Goal: Task Accomplishment & Management: Complete application form

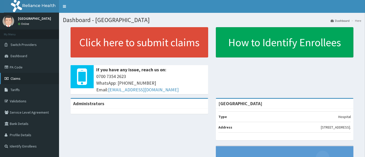
click at [17, 80] on span "Claims" at bounding box center [16, 78] width 10 height 5
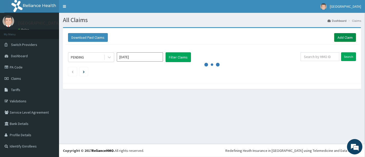
click at [345, 38] on link "Add Claim" at bounding box center [345, 37] width 22 height 9
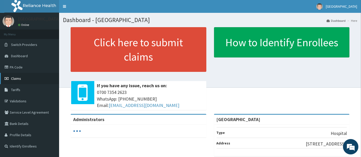
click at [16, 79] on span "Claims" at bounding box center [16, 78] width 10 height 5
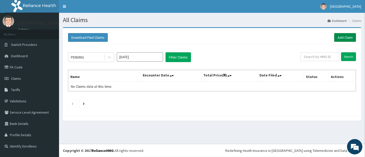
click at [344, 40] on link "Add Claim" at bounding box center [345, 37] width 22 height 9
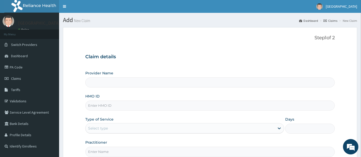
click at [106, 104] on input "HMO ID" at bounding box center [210, 106] width 250 height 10
type input "[GEOGRAPHIC_DATA]"
type input "RET/11753/A"
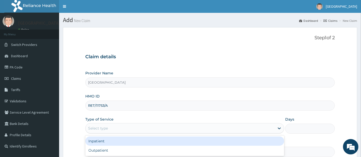
click at [94, 128] on div "Select type" at bounding box center [98, 128] width 20 height 5
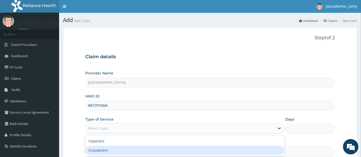
click at [97, 147] on div "Outpatient" at bounding box center [184, 150] width 199 height 9
type input "1"
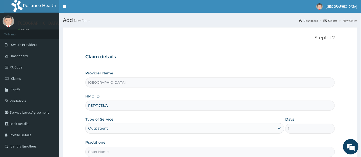
click at [96, 153] on input "Practitioner" at bounding box center [210, 152] width 250 height 10
type input "OMOLADE JOSEPH AYELAJE"
click at [72, 114] on form "Step 1 of 2 Claim details Provider Name Holyfill Hospital HMO ID RET/11753/A Ty…" at bounding box center [210, 110] width 294 height 167
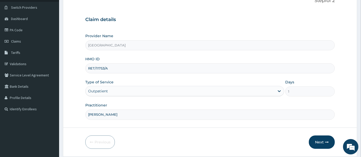
scroll to position [53, 0]
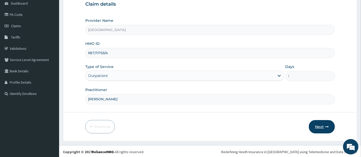
click at [320, 125] on button "Next" at bounding box center [322, 126] width 26 height 13
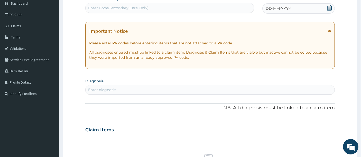
click at [330, 6] on icon at bounding box center [329, 7] width 5 height 5
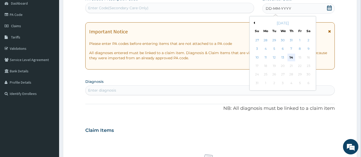
click at [290, 54] on div "14" at bounding box center [291, 58] width 8 height 8
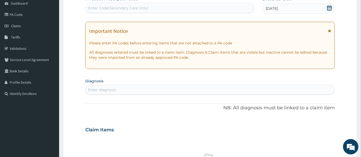
click at [111, 88] on div "Enter diagnosis" at bounding box center [102, 89] width 28 height 5
type input "ENTERITI"
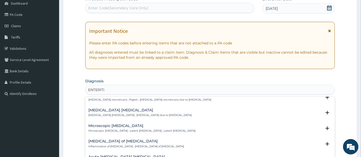
scroll to position [69, 0]
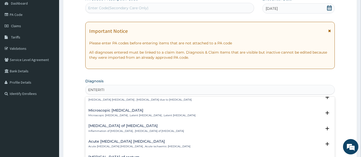
click at [108, 126] on h4 "Enteritis of intestine" at bounding box center [136, 126] width 96 height 4
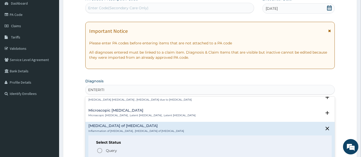
click at [99, 155] on div "Query Query covers suspected (?), Keep in view (kiv), Ruled out (r/o) Confirmed" at bounding box center [210, 155] width 228 height 16
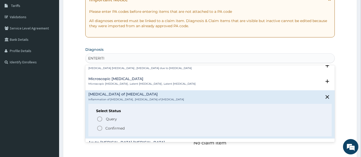
scroll to position [87, 0]
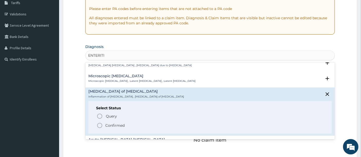
click at [100, 124] on icon "status option filled" at bounding box center [100, 125] width 6 height 6
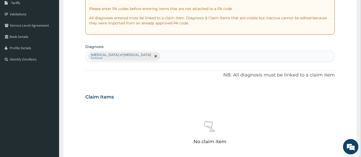
click at [137, 104] on div "No claim item" at bounding box center [210, 133] width 250 height 59
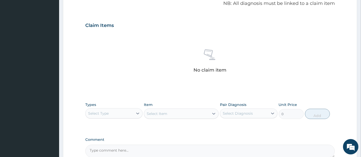
scroll to position [212, 0]
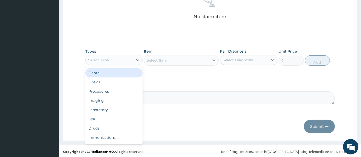
click at [117, 56] on div "Select Type" at bounding box center [108, 60] width 47 height 8
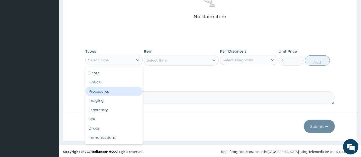
click at [113, 90] on div "Procedures" at bounding box center [113, 91] width 57 height 9
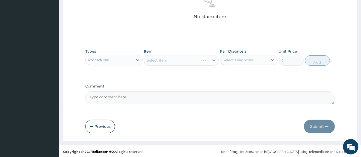
click at [155, 59] on div "Select Item" at bounding box center [181, 60] width 75 height 10
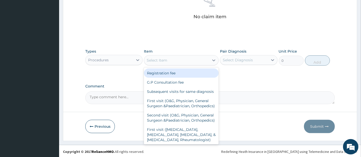
click at [155, 59] on div "Select Item" at bounding box center [157, 60] width 21 height 5
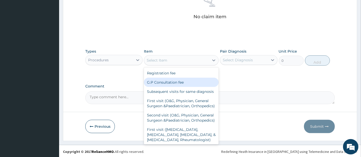
click at [160, 80] on div "G.P Consultation fee" at bounding box center [181, 82] width 75 height 9
type input "2000"
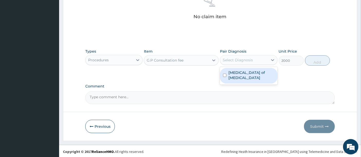
click at [235, 59] on div "Select Diagnosis" at bounding box center [238, 60] width 30 height 5
click at [234, 71] on label "Enteritis of intestine" at bounding box center [251, 75] width 46 height 10
checkbox input "true"
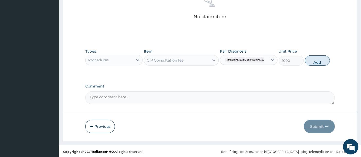
click at [318, 61] on button "Add" at bounding box center [317, 60] width 25 height 10
type input "0"
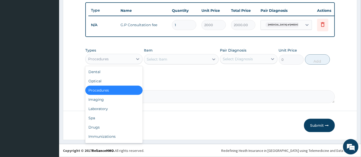
click at [121, 61] on div "Procedures" at bounding box center [108, 59] width 47 height 8
click at [103, 128] on div "Drugs" at bounding box center [113, 127] width 57 height 9
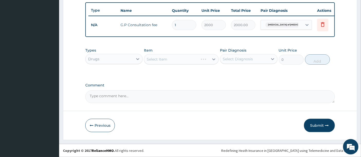
click at [151, 58] on div "Select Item" at bounding box center [181, 59] width 75 height 10
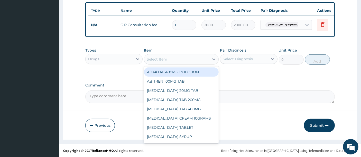
click at [166, 60] on div "Select Item" at bounding box center [157, 59] width 21 height 5
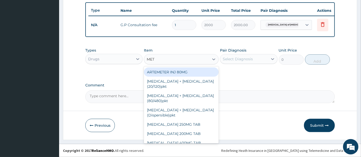
type input "METR"
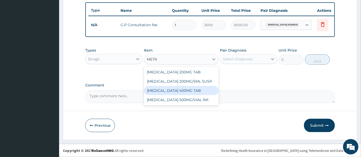
click at [175, 89] on div "METRONIDAZOLE 400MG TAB" at bounding box center [181, 90] width 75 height 9
type input "40"
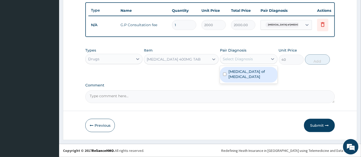
click at [232, 62] on div "Select Diagnosis" at bounding box center [238, 58] width 30 height 5
click at [232, 74] on label "Enteritis of intestine" at bounding box center [251, 74] width 46 height 10
checkbox input "true"
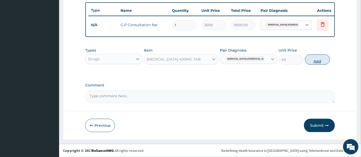
click at [320, 61] on button "Add" at bounding box center [317, 59] width 25 height 10
type input "0"
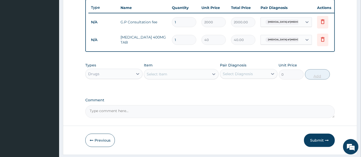
type input "0.00"
type input "3"
type input "120.00"
type input "30"
type input "1200.00"
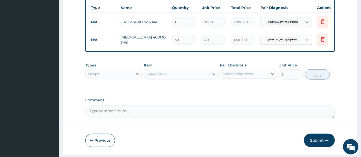
type input "30"
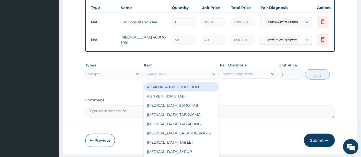
click at [188, 76] on div "Select Item" at bounding box center [176, 74] width 65 height 8
type input "ZINC"
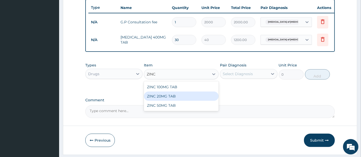
click at [174, 101] on div "ZINC 20MG TAB" at bounding box center [181, 96] width 75 height 9
type input "30"
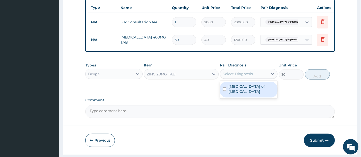
click at [241, 74] on div "Select Diagnosis" at bounding box center [243, 74] width 47 height 8
click at [237, 90] on label "Enteritis of intestine" at bounding box center [251, 89] width 46 height 10
checkbox input "true"
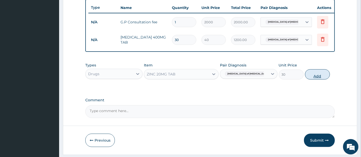
click at [315, 77] on button "Add" at bounding box center [317, 74] width 25 height 10
type input "0"
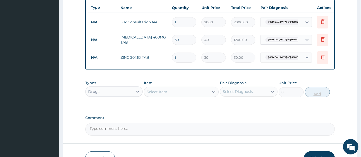
type input "14"
type input "420.00"
type input "14"
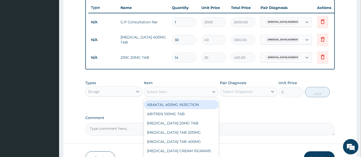
click at [194, 94] on div "Select Item" at bounding box center [176, 92] width 65 height 8
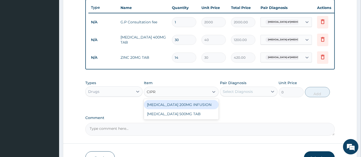
type input "CIPRO"
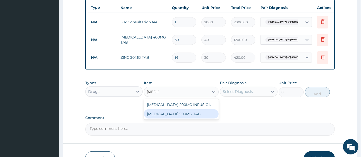
click at [185, 115] on div "CIPROFLOXACIN 500MG TAB" at bounding box center [181, 113] width 75 height 9
type input "150"
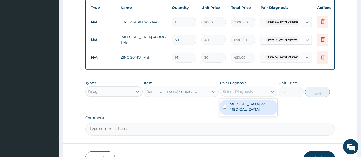
click at [230, 94] on div "Select Diagnosis" at bounding box center [238, 91] width 30 height 5
click at [229, 107] on label "Enteritis of intestine" at bounding box center [251, 107] width 46 height 10
checkbox input "true"
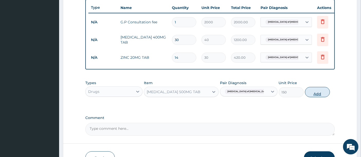
click at [318, 97] on button "Add" at bounding box center [317, 92] width 25 height 10
type input "0"
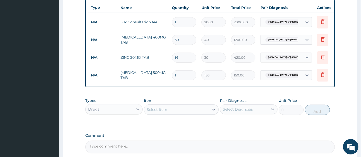
type input "10"
type input "1500.00"
type input "10"
click at [247, 131] on div "PA Code / Prescription Code Enter Code(Secondary Care Only) Encounter Date 14-0…" at bounding box center [210, 6] width 250 height 296
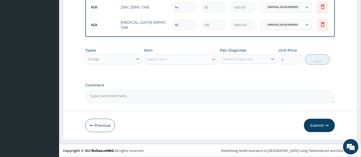
scroll to position [245, 0]
click at [317, 128] on button "Submit" at bounding box center [319, 125] width 31 height 13
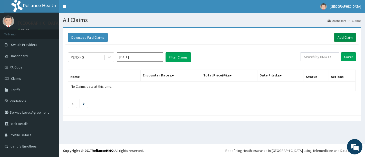
click at [342, 39] on link "Add Claim" at bounding box center [345, 37] width 22 height 9
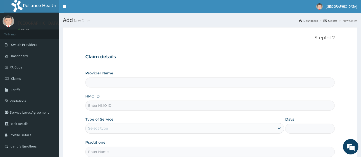
click at [133, 108] on input "HMO ID" at bounding box center [210, 106] width 250 height 10
type input "RE"
type input "[GEOGRAPHIC_DATA]"
type input "RET/11107/A"
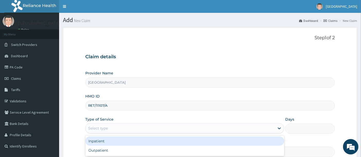
click at [111, 126] on div "Select type" at bounding box center [179, 128] width 189 height 8
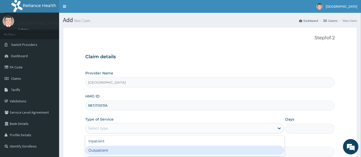
click at [101, 148] on div "Outpatient" at bounding box center [184, 150] width 199 height 9
type input "1"
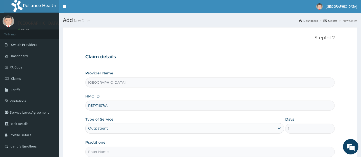
click at [70, 128] on form "Step 1 of 2 Claim details Provider Name Holyfill Hospital HMO ID RET/11107/A Ty…" at bounding box center [210, 110] width 294 height 167
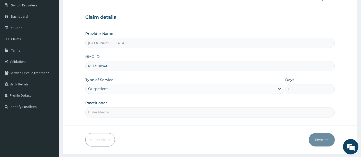
scroll to position [53, 0]
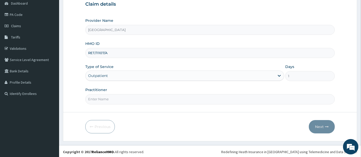
click at [109, 96] on input "Practitioner" at bounding box center [210, 99] width 250 height 10
type input "OMOLADE JOSEPH AYELAJE"
click at [320, 126] on button "Next" at bounding box center [322, 126] width 26 height 13
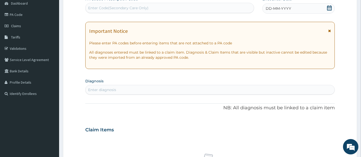
click at [331, 10] on span at bounding box center [329, 8] width 5 height 6
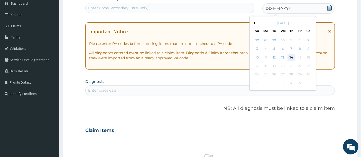
click at [291, 54] on div "14" at bounding box center [291, 58] width 8 height 8
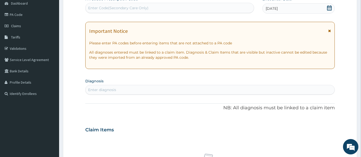
click at [136, 88] on div "Enter diagnosis" at bounding box center [209, 90] width 249 height 8
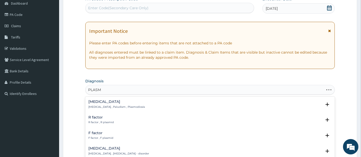
type input "PLASMO"
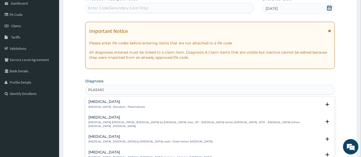
click at [103, 105] on p "Malaria , Paludism , Plasmodiosis" at bounding box center [116, 107] width 56 height 4
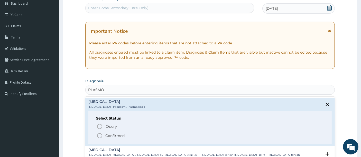
click at [99, 134] on circle "status option filled" at bounding box center [99, 136] width 5 height 5
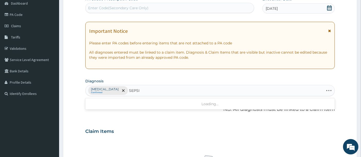
type input "SEPSIS"
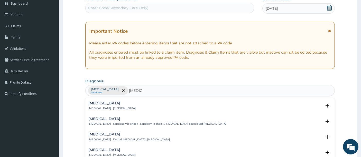
click at [95, 106] on div "Sepsis Systemic infection , Sepsis" at bounding box center [111, 105] width 47 height 9
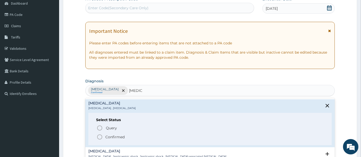
click at [100, 136] on icon "status option filled" at bounding box center [100, 137] width 6 height 6
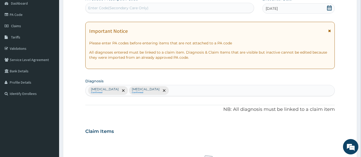
click at [84, 121] on form "Step 2 of 2 PA Code / Prescription Code Enter Code(Secondary Care Only) Encount…" at bounding box center [210, 138] width 294 height 326
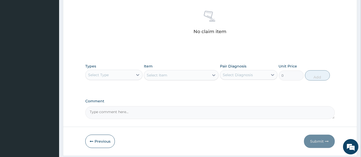
scroll to position [201, 0]
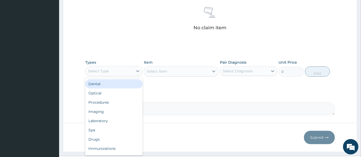
click at [110, 70] on div "Select Type" at bounding box center [108, 71] width 47 height 8
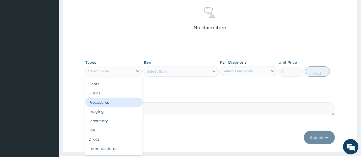
click at [104, 104] on div "Procedures" at bounding box center [113, 102] width 57 height 9
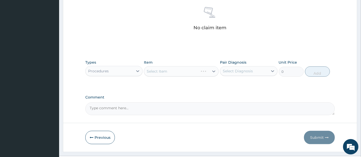
click at [172, 71] on div "Select Item" at bounding box center [181, 71] width 75 height 10
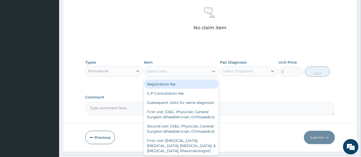
click at [172, 71] on div "Select Item" at bounding box center [176, 71] width 65 height 8
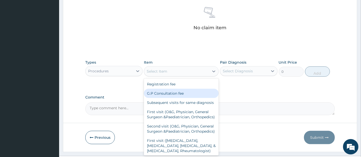
click at [164, 93] on div "G.P Consultation fee" at bounding box center [181, 93] width 75 height 9
type input "2000"
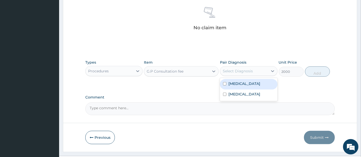
click at [229, 70] on div "Select Diagnosis" at bounding box center [238, 71] width 30 height 5
click at [230, 82] on label "Malaria" at bounding box center [244, 83] width 32 height 5
checkbox input "true"
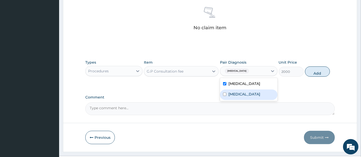
click at [230, 92] on label "Sepsis" at bounding box center [244, 94] width 32 height 5
checkbox input "true"
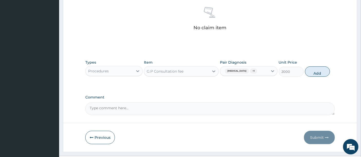
click at [317, 71] on button "Add" at bounding box center [317, 71] width 25 height 10
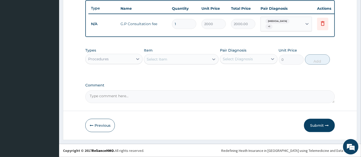
click at [317, 71] on div "Types Procedures Item Select Item Pair Diagnosis Select Diagnosis Unit Price 0 …" at bounding box center [210, 60] width 250 height 30
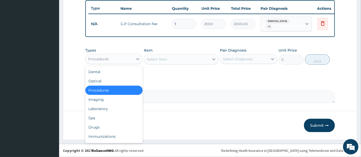
click at [120, 58] on div "Procedures" at bounding box center [108, 59] width 47 height 8
click at [100, 107] on div "Laboratory" at bounding box center [113, 108] width 57 height 9
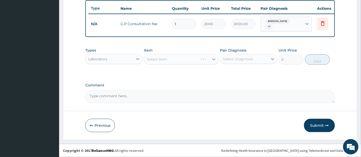
click at [163, 64] on div "Select Item" at bounding box center [181, 59] width 75 height 10
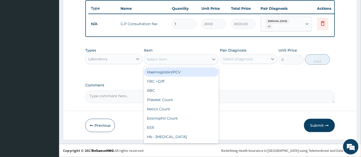
click at [164, 62] on div "Select Item" at bounding box center [157, 59] width 21 height 5
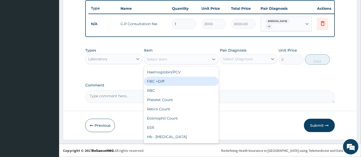
click at [161, 83] on div "FBC +Diff" at bounding box center [181, 81] width 75 height 9
type input "2500"
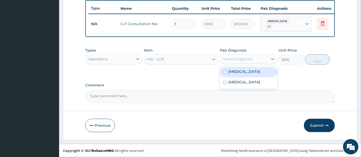
click at [233, 58] on div "Select Diagnosis" at bounding box center [238, 58] width 30 height 5
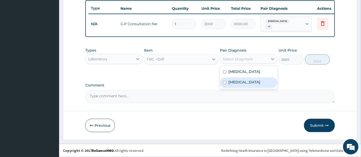
click at [237, 82] on label "Sepsis" at bounding box center [244, 82] width 32 height 5
checkbox input "true"
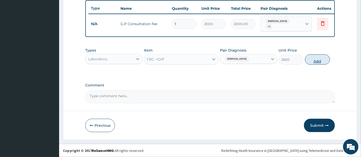
click at [314, 61] on button "Add" at bounding box center [317, 59] width 25 height 10
type input "0"
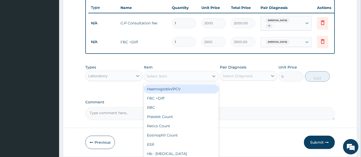
click at [159, 78] on div "Select Item" at bounding box center [157, 76] width 21 height 5
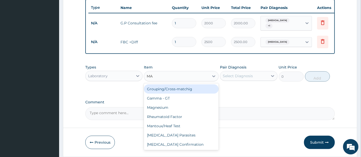
type input "MAL"
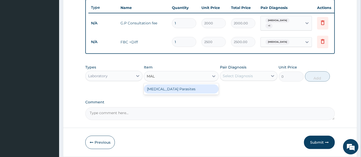
click at [159, 88] on div "Malaria Parasites" at bounding box center [181, 88] width 75 height 9
type input "1000"
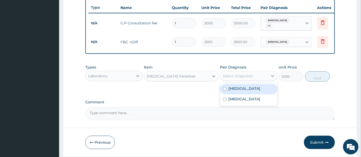
drag, startPoint x: 245, startPoint y: 75, endPoint x: 233, endPoint y: 100, distance: 27.7
click at [233, 81] on div "option Sepsis, selected. option Malaria focused, 1 of 2. 2 results available. U…" at bounding box center [248, 76] width 57 height 10
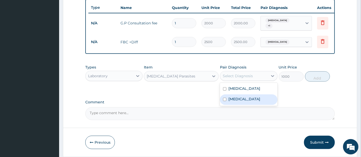
click at [233, 100] on label "Sepsis" at bounding box center [244, 99] width 32 height 5
checkbox input "true"
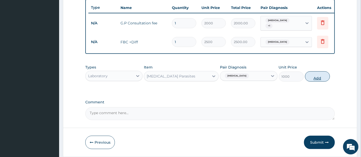
click at [319, 78] on button "Add" at bounding box center [317, 76] width 25 height 10
type input "0"
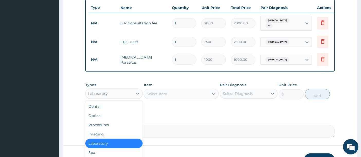
click at [109, 94] on div "Laboratory" at bounding box center [108, 94] width 47 height 8
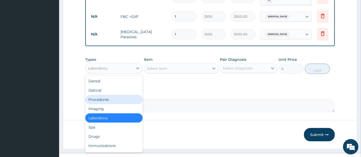
scroll to position [226, 0]
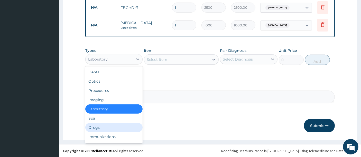
click at [105, 132] on div "Drugs" at bounding box center [113, 127] width 57 height 9
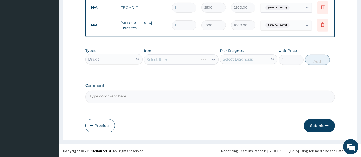
click at [164, 57] on div "Select Item" at bounding box center [181, 59] width 75 height 10
click at [162, 59] on div "Select Item" at bounding box center [181, 59] width 75 height 10
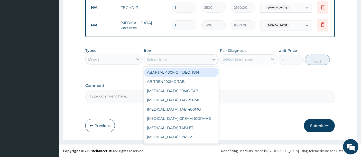
click at [162, 59] on div "Select Item" at bounding box center [157, 59] width 21 height 5
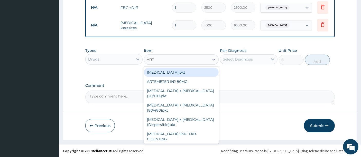
type input "ARTE"
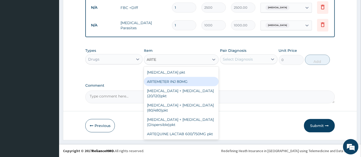
click at [164, 81] on div "ARTEMETER INJ 80MG" at bounding box center [181, 81] width 75 height 9
type input "700"
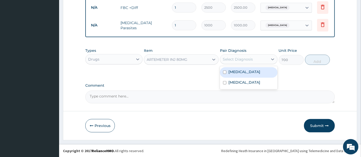
click at [247, 61] on div "Select Diagnosis" at bounding box center [238, 59] width 30 height 5
click at [238, 72] on label "Malaria" at bounding box center [244, 71] width 32 height 5
checkbox input "true"
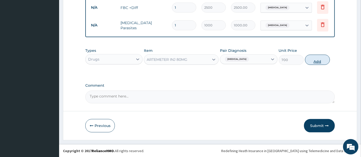
click at [318, 62] on button "Add" at bounding box center [317, 60] width 25 height 10
type input "0"
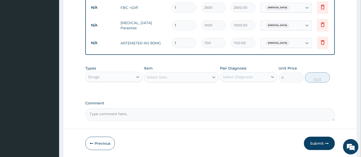
type input "0.00"
type input "6"
type input "4200.00"
type input "6"
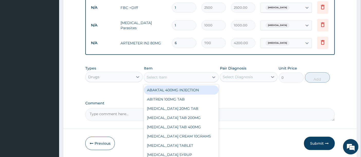
click at [187, 78] on div "Select Item" at bounding box center [176, 77] width 65 height 8
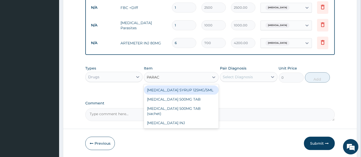
type input "PARACE"
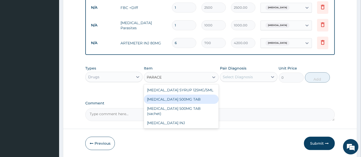
click at [194, 101] on div "PARACETAMOL 500MG TAB" at bounding box center [181, 99] width 75 height 9
type input "50"
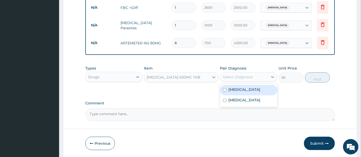
click at [240, 80] on div "Select Diagnosis" at bounding box center [238, 76] width 30 height 5
click at [233, 90] on label "Malaria" at bounding box center [244, 89] width 32 height 5
checkbox input "true"
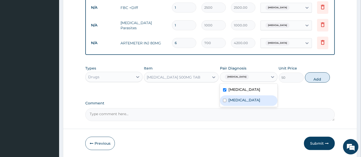
click at [229, 101] on label "Sepsis" at bounding box center [244, 100] width 32 height 5
checkbox input "true"
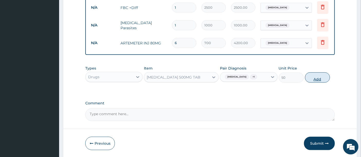
click at [311, 80] on button "Add" at bounding box center [317, 77] width 25 height 10
type input "0"
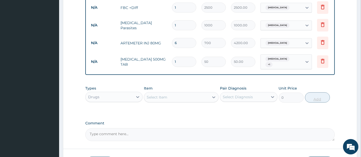
type input "18"
type input "900.00"
type input "18"
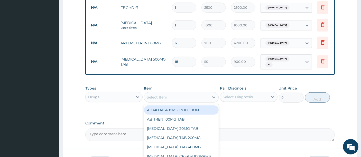
click at [182, 93] on div "Select Item" at bounding box center [176, 97] width 65 height 8
type input "DICL"
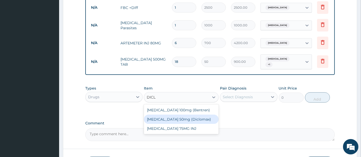
click at [176, 120] on div "Diclofenac sodium 50mg (Diclomax)" at bounding box center [181, 119] width 75 height 9
type input "60"
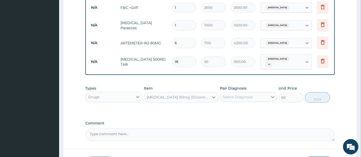
click at [261, 93] on div "Select Diagnosis" at bounding box center [243, 97] width 47 height 8
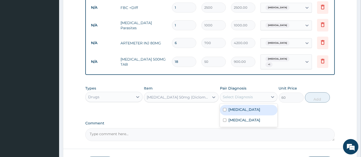
click at [239, 110] on label "Malaria" at bounding box center [244, 109] width 32 height 5
checkbox input "true"
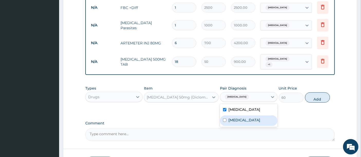
click at [238, 118] on label "Sepsis" at bounding box center [244, 120] width 32 height 5
checkbox input "true"
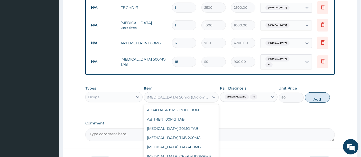
click at [190, 96] on div "Diclofenac sodium 50mg (Diclomax)" at bounding box center [178, 97] width 63 height 5
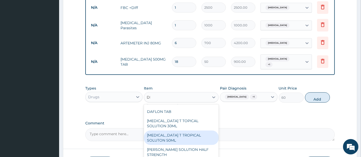
scroll to position [83, 0]
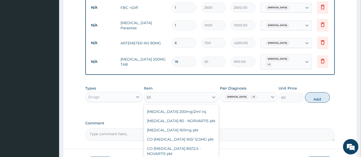
type input "DIC"
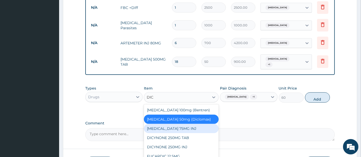
click at [183, 133] on div "DICLOFENAC SODIUM 75MG INJ" at bounding box center [181, 128] width 75 height 9
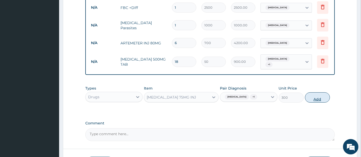
click at [318, 96] on button "Add" at bounding box center [317, 97] width 25 height 10
type input "0"
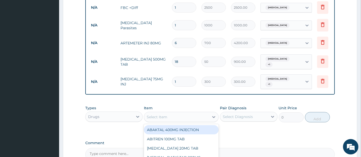
click at [164, 115] on div "Select Item" at bounding box center [157, 117] width 21 height 5
type input "CEFU"
click at [169, 129] on div "CEFUROXIME 500MG TAB" at bounding box center [181, 129] width 75 height 9
type input "250"
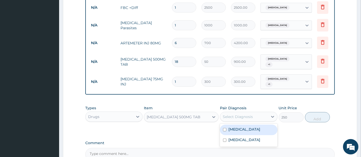
click at [234, 115] on div "Select Diagnosis" at bounding box center [238, 116] width 30 height 5
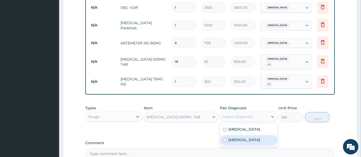
click at [231, 137] on label "Sepsis" at bounding box center [244, 139] width 32 height 5
checkbox input "true"
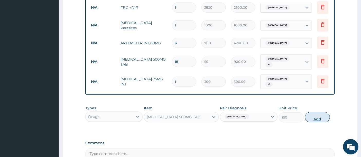
click at [316, 115] on button "Add" at bounding box center [317, 117] width 25 height 10
type input "0"
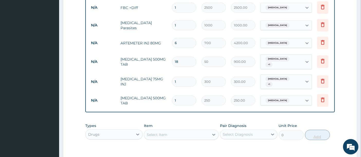
type input "10"
type input "2500.00"
type input "10"
click at [195, 131] on div "Select Item" at bounding box center [176, 135] width 65 height 8
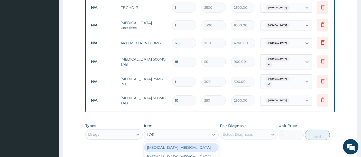
type input "LORA"
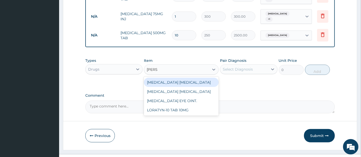
scroll to position [294, 0]
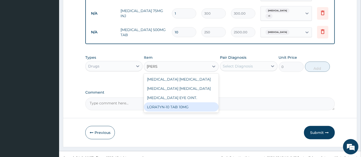
click at [192, 106] on div "LORATYN-10 TAB 10MG" at bounding box center [181, 106] width 75 height 9
type input "40"
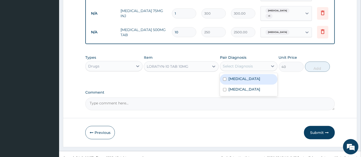
click at [252, 63] on div "Select Diagnosis" at bounding box center [243, 66] width 47 height 8
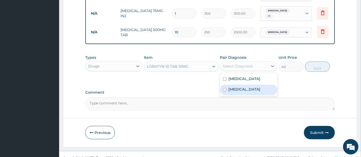
click at [243, 86] on div "Sepsis" at bounding box center [248, 90] width 57 height 11
checkbox input "true"
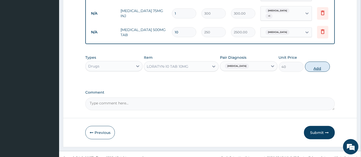
click at [316, 63] on button "Add" at bounding box center [317, 67] width 25 height 10
type input "0"
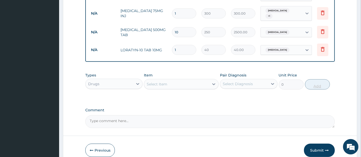
type input "10"
type input "400.00"
type input "10"
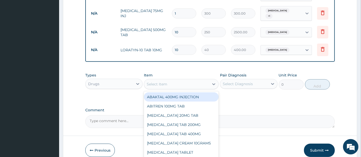
click at [179, 82] on div "Select Item" at bounding box center [176, 84] width 65 height 8
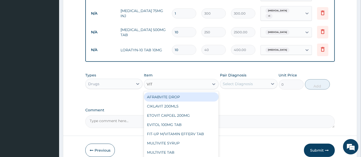
type input "VIT B"
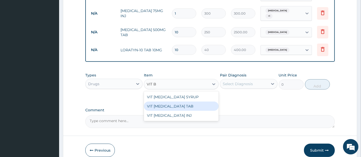
click at [168, 105] on div "VIT B-COMPLEX TAB" at bounding box center [181, 106] width 75 height 9
type input "10"
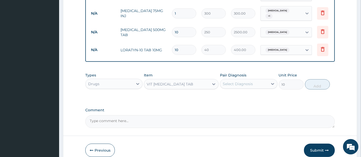
click at [245, 81] on div "Select Diagnosis" at bounding box center [238, 83] width 30 height 5
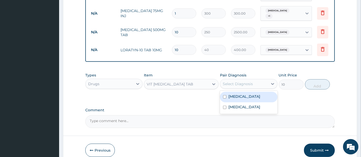
click at [234, 94] on label "Malaria" at bounding box center [244, 96] width 32 height 5
checkbox input "true"
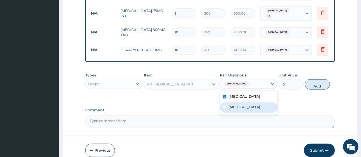
click at [227, 105] on div "Sepsis" at bounding box center [248, 107] width 57 height 11
checkbox input "true"
click at [322, 81] on button "Add" at bounding box center [317, 84] width 25 height 10
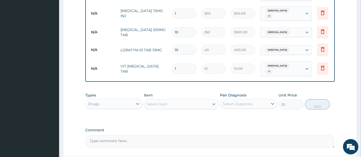
type input "0"
type input "0.00"
type input "2"
type input "20.00"
type input "21"
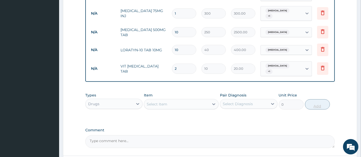
type input "210.00"
type input "21"
click at [284, 115] on div "Types Drugs Item Select Item Pair Diagnosis Select Diagnosis Unit Price 0 Add" at bounding box center [210, 105] width 250 height 30
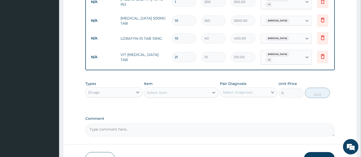
scroll to position [334, 0]
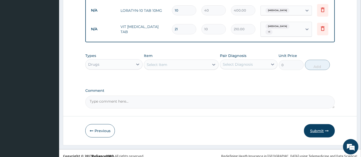
click at [315, 125] on button "Submit" at bounding box center [319, 130] width 31 height 13
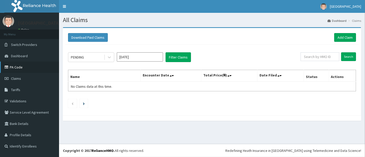
click at [14, 67] on link "PA Code" at bounding box center [29, 67] width 59 height 11
click at [346, 38] on link "Add Claim" at bounding box center [345, 37] width 22 height 9
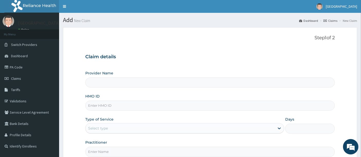
click at [97, 107] on input "HMO ID" at bounding box center [210, 106] width 250 height 10
type input "MJZ"
type input "[GEOGRAPHIC_DATA]"
type input "MJL/10021/A"
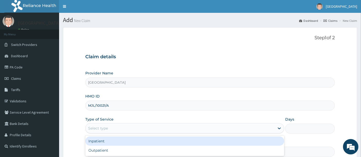
click at [102, 128] on div "Select type" at bounding box center [98, 128] width 20 height 5
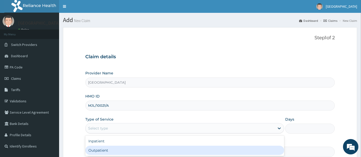
click at [99, 148] on div "Outpatient" at bounding box center [184, 150] width 199 height 9
type input "1"
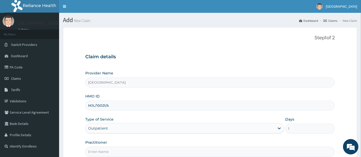
click at [77, 128] on form "Step 1 of 2 Claim details Provider Name Holyfill Hospital HMO ID MJL/10021/A Ty…" at bounding box center [210, 110] width 294 height 167
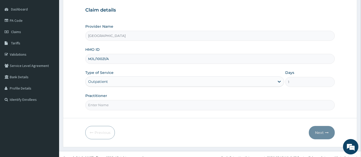
scroll to position [53, 0]
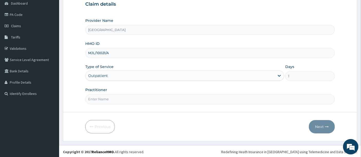
click at [113, 98] on input "Practitioner" at bounding box center [210, 99] width 250 height 10
type input "OMOLADE JOSEPH AYELAJE"
click at [321, 127] on button "Next" at bounding box center [322, 126] width 26 height 13
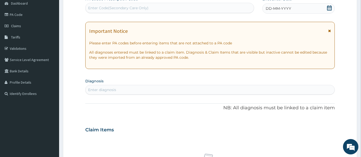
click at [328, 7] on icon at bounding box center [329, 7] width 5 height 5
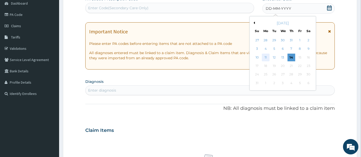
click at [267, 57] on div "11" at bounding box center [266, 58] width 8 height 8
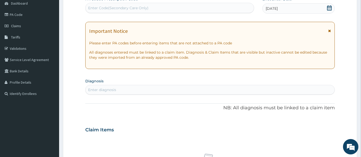
click at [199, 88] on div "Enter diagnosis" at bounding box center [209, 90] width 249 height 8
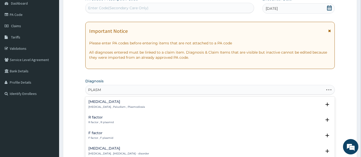
type input "PLASMO"
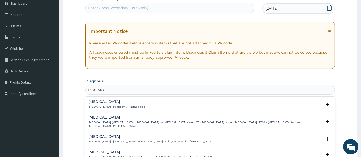
click at [116, 105] on p "Malaria , Paludism , Plasmodiosis" at bounding box center [116, 107] width 56 height 4
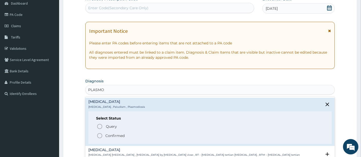
click at [101, 134] on icon "status option filled" at bounding box center [100, 136] width 6 height 6
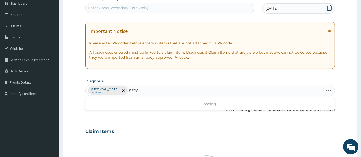
type input "SEPSIS"
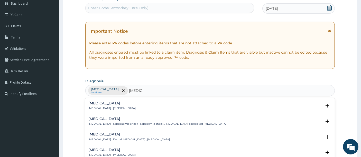
click at [102, 100] on div "Sepsis Systemic infection , Sepsis Select Status Query Query covers suspected (…" at bounding box center [210, 107] width 250 height 16
click at [98, 105] on div "Sepsis Systemic infection , Sepsis" at bounding box center [111, 105] width 47 height 9
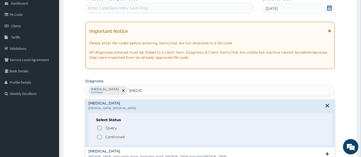
click at [100, 137] on icon "status option filled" at bounding box center [100, 137] width 6 height 6
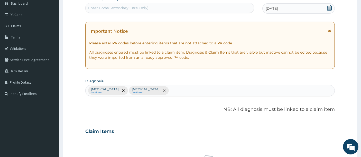
click at [88, 118] on div "PA Code / Prescription Code Enter Code(Secondary Care Only) Encounter Date 11-0…" at bounding box center [210, 129] width 250 height 267
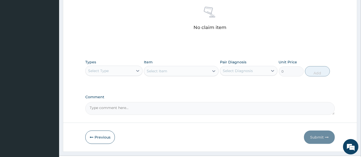
scroll to position [212, 0]
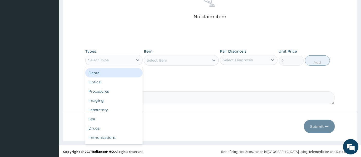
click at [108, 55] on div "Select Type" at bounding box center [113, 60] width 57 height 10
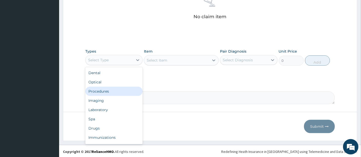
click at [101, 90] on div "Procedures" at bounding box center [113, 91] width 57 height 9
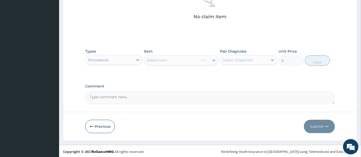
click at [160, 60] on div "Select Item" at bounding box center [181, 60] width 75 height 10
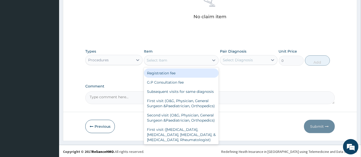
click at [160, 60] on div "Select Item" at bounding box center [157, 60] width 21 height 5
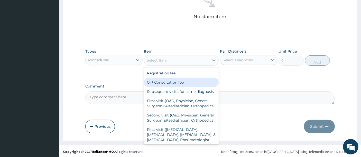
click at [158, 82] on div "G.P Consultation fee" at bounding box center [181, 82] width 75 height 9
type input "2000"
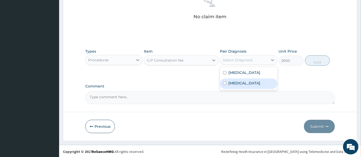
drag, startPoint x: 244, startPoint y: 59, endPoint x: 234, endPoint y: 83, distance: 26.1
click at [234, 65] on div "option Sepsis focused, 2 of 2. 2 results available. Use Up and Down to choose o…" at bounding box center [248, 60] width 57 height 10
click at [234, 83] on label "Sepsis" at bounding box center [244, 83] width 32 height 5
checkbox input "true"
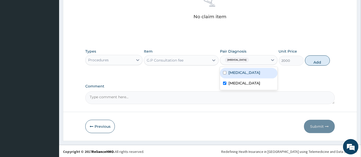
click at [234, 74] on label "Malaria" at bounding box center [244, 72] width 32 height 5
checkbox input "true"
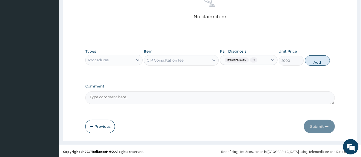
click at [317, 59] on button "Add" at bounding box center [317, 60] width 25 height 10
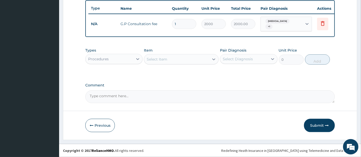
scroll to position [192, 0]
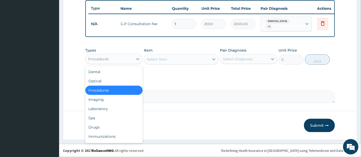
click at [126, 58] on div "Procedures" at bounding box center [108, 59] width 47 height 8
click at [96, 108] on div "Laboratory" at bounding box center [113, 108] width 57 height 9
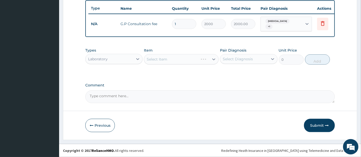
click at [155, 61] on div "Select Item" at bounding box center [181, 59] width 75 height 10
click at [155, 61] on div "Select Item" at bounding box center [157, 59] width 21 height 5
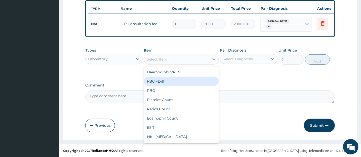
click at [158, 80] on div "FBC +Diff" at bounding box center [181, 81] width 75 height 9
type input "2500"
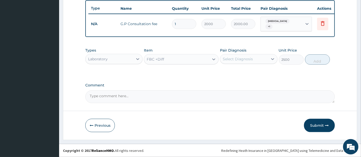
click at [237, 59] on div "Select Diagnosis" at bounding box center [238, 58] width 30 height 5
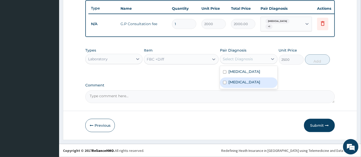
click at [233, 82] on label "Sepsis" at bounding box center [244, 82] width 32 height 5
checkbox input "true"
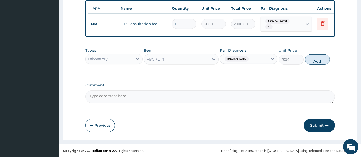
click at [315, 60] on button "Add" at bounding box center [317, 59] width 25 height 10
type input "0"
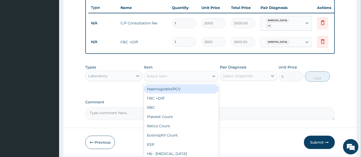
click at [183, 74] on div "Select Item" at bounding box center [176, 76] width 65 height 8
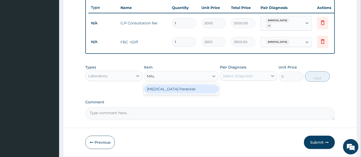
type input "MALA"
click at [172, 92] on div "Malaria Parasites" at bounding box center [181, 88] width 75 height 9
type input "1000"
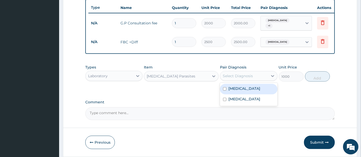
click at [232, 76] on div "Select Diagnosis" at bounding box center [238, 75] width 30 height 5
click at [227, 89] on div "Malaria" at bounding box center [248, 89] width 57 height 11
checkbox input "true"
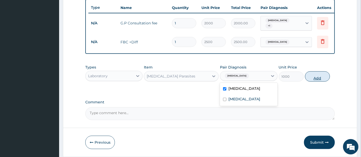
click at [313, 79] on button "Add" at bounding box center [317, 76] width 25 height 10
type input "0"
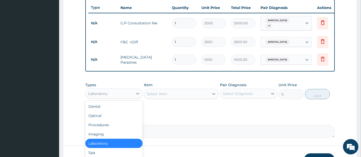
click at [109, 93] on div "Laboratory" at bounding box center [108, 94] width 47 height 8
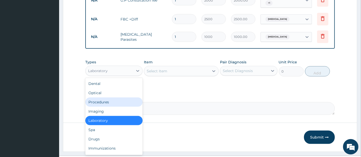
scroll to position [227, 0]
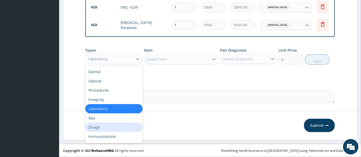
click at [110, 129] on div "Drugs" at bounding box center [113, 127] width 57 height 9
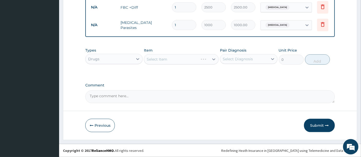
click at [180, 58] on div "Select Item" at bounding box center [181, 59] width 75 height 10
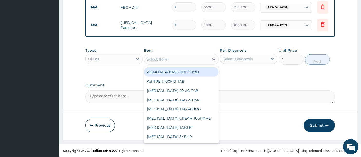
click at [180, 58] on div "Select Item" at bounding box center [176, 59] width 65 height 8
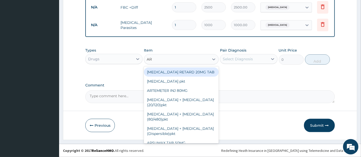
type input "ART"
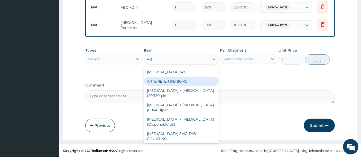
click at [177, 80] on div "ARTEMETER INJ 80MG" at bounding box center [181, 81] width 75 height 9
type input "700"
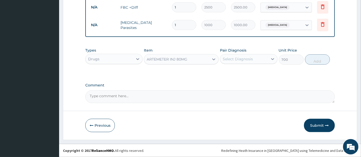
click at [236, 62] on div "Select Diagnosis" at bounding box center [243, 59] width 47 height 8
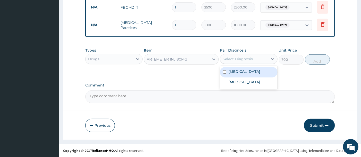
click at [233, 74] on label "Malaria" at bounding box center [244, 71] width 32 height 5
checkbox input "true"
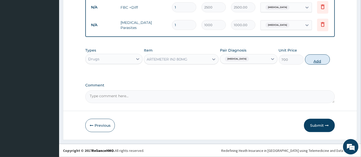
click at [314, 62] on button "Add" at bounding box center [317, 59] width 25 height 10
type input "0"
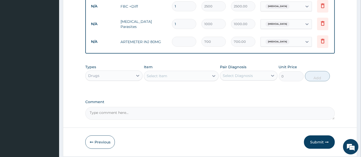
type input "0.00"
type input "6"
type input "4200.00"
type input "6"
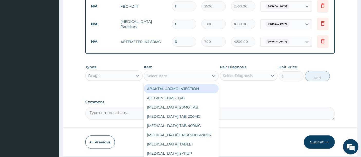
click at [166, 79] on div "Select Item" at bounding box center [157, 75] width 21 height 5
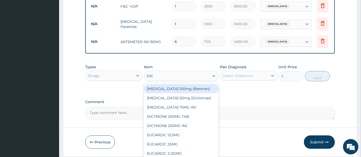
type input "DICL"
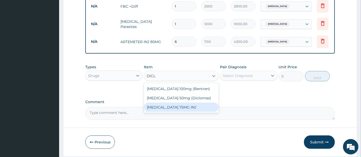
click at [172, 111] on div "DICLOFENAC SODIUM 75MG INJ" at bounding box center [181, 107] width 75 height 9
type input "300"
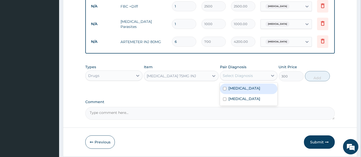
click at [235, 78] on div "Select Diagnosis" at bounding box center [238, 75] width 30 height 5
click at [228, 89] on div "Malaria" at bounding box center [248, 89] width 57 height 11
checkbox input "true"
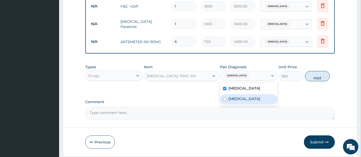
click at [227, 97] on div "Sepsis" at bounding box center [248, 99] width 57 height 11
checkbox input "true"
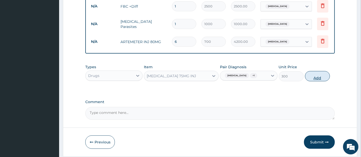
click at [322, 78] on button "Add" at bounding box center [317, 76] width 25 height 10
type input "0"
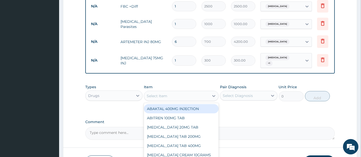
click at [167, 95] on div "Select Item" at bounding box center [176, 96] width 65 height 8
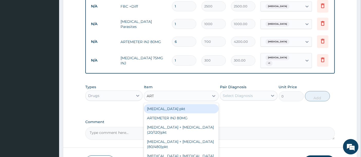
type input "ARTE"
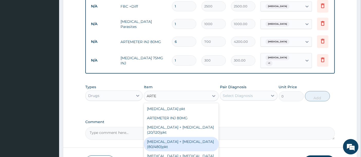
click at [156, 146] on div "Artemether + lumefantrine (80/480)pkt" at bounding box center [181, 144] width 75 height 14
type input "1800"
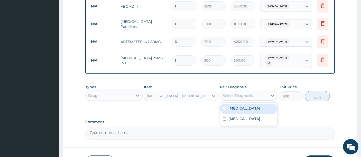
click at [239, 95] on div "Select Diagnosis" at bounding box center [238, 95] width 30 height 5
click at [232, 104] on div "Malaria" at bounding box center [248, 109] width 57 height 11
checkbox input "true"
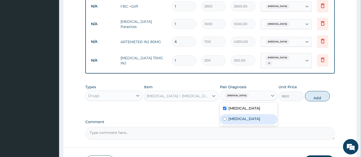
click at [231, 118] on label "Sepsis" at bounding box center [244, 118] width 32 height 5
checkbox input "true"
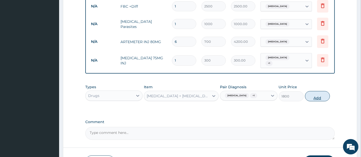
click at [312, 95] on button "Add" at bounding box center [317, 96] width 25 height 10
type input "0"
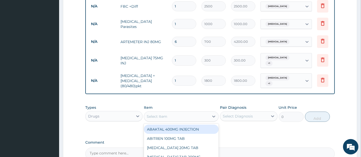
click at [170, 112] on div "Select Item" at bounding box center [176, 116] width 65 height 8
type input "PARAC"
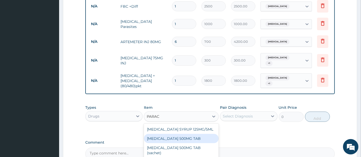
click at [161, 137] on div "PARACETAMOL 500MG TAB" at bounding box center [181, 138] width 75 height 9
type input "50"
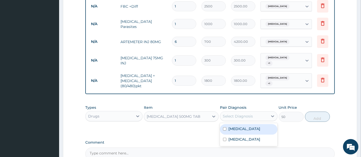
click at [250, 114] on div "Select Diagnosis" at bounding box center [238, 116] width 30 height 5
click at [230, 126] on label "Malaria" at bounding box center [244, 128] width 32 height 5
checkbox input "true"
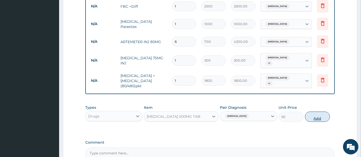
click at [316, 115] on button "Add" at bounding box center [317, 117] width 25 height 10
type input "0"
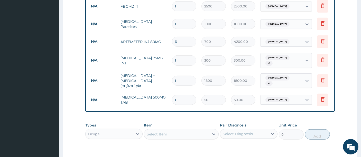
type input "18"
type input "900.00"
type input "18"
click at [204, 120] on div "Types Drugs Item Select Item Pair Diagnosis Select Diagnosis Unit Price 0 Add" at bounding box center [210, 131] width 250 height 22
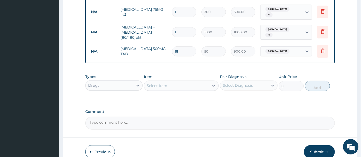
scroll to position [284, 0]
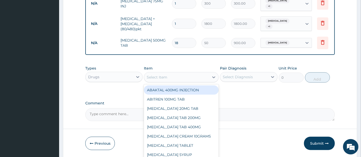
click at [170, 73] on div "Select Item" at bounding box center [176, 77] width 65 height 8
type input "CEF"
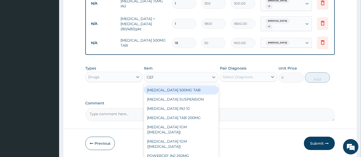
click at [166, 85] on div "CEFUROXIME 500MG TAB" at bounding box center [181, 89] width 75 height 9
type input "250"
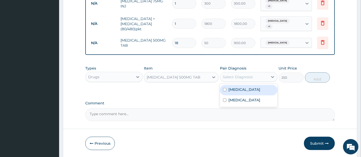
click at [248, 74] on div "Select Diagnosis" at bounding box center [238, 76] width 30 height 5
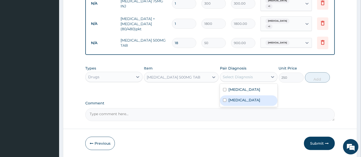
click at [228, 100] on div "Sepsis" at bounding box center [248, 101] width 57 height 11
checkbox input "true"
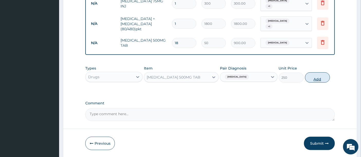
click at [314, 76] on button "Add" at bounding box center [317, 77] width 25 height 10
type input "0"
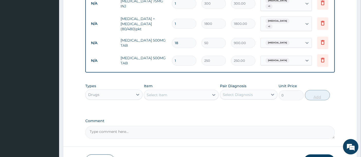
type input "10"
type input "2500.00"
type input "10"
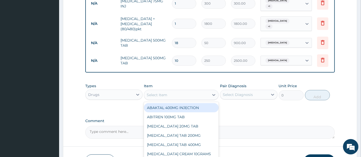
click at [165, 92] on div "Select Item" at bounding box center [157, 94] width 21 height 5
type input "LORA"
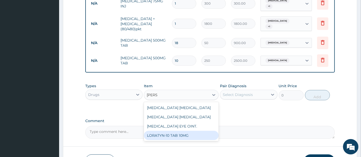
click at [167, 131] on div "LORATYN-10 TAB 10MG" at bounding box center [181, 135] width 75 height 9
type input "40"
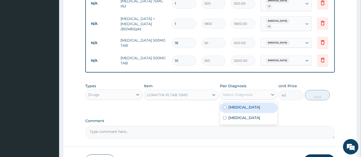
click at [236, 92] on div "Select Diagnosis" at bounding box center [238, 94] width 30 height 5
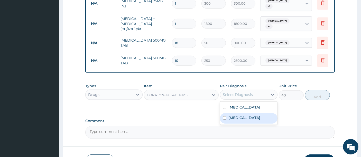
click at [232, 113] on div "Sepsis" at bounding box center [248, 118] width 57 height 11
checkbox input "true"
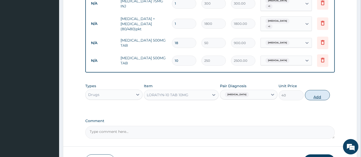
click at [318, 90] on button "Add" at bounding box center [317, 95] width 25 height 10
type input "0"
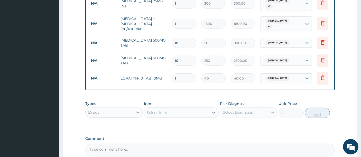
type input "10"
type input "400.00"
type input "10"
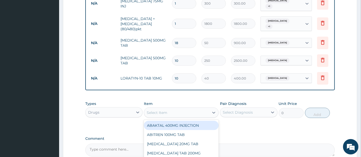
click at [185, 109] on div "Select Item" at bounding box center [176, 113] width 65 height 8
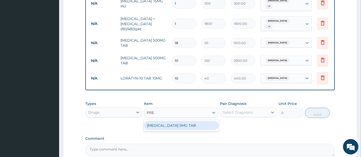
type input "PRED"
click at [178, 122] on div "PREDNISOLONE 5MG TAB" at bounding box center [181, 125] width 75 height 9
type input "30"
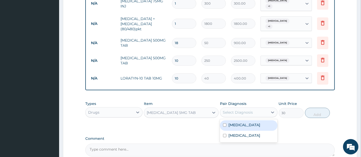
click at [228, 108] on div "Select Diagnosis" at bounding box center [243, 112] width 47 height 8
click at [231, 122] on label "Malaria" at bounding box center [244, 124] width 32 height 5
checkbox input "true"
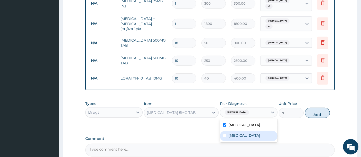
click at [234, 133] on label "Sepsis" at bounding box center [244, 135] width 32 height 5
checkbox input "true"
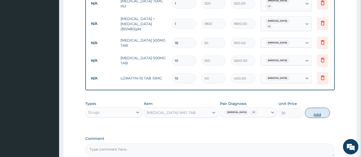
click at [318, 109] on button "Add" at bounding box center [317, 113] width 25 height 10
type input "0"
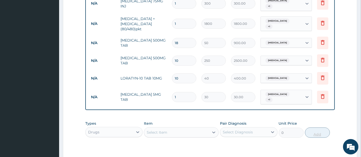
type input "0.00"
type input "7"
type input "210.00"
type input "7"
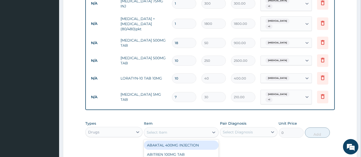
click at [155, 130] on div "Select Item" at bounding box center [157, 132] width 21 height 5
type input "VIT C"
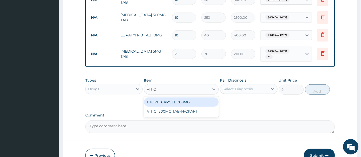
scroll to position [330, 0]
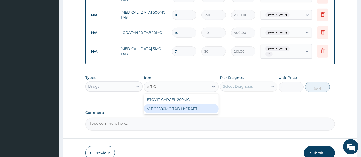
click at [164, 105] on div "VIT C 1500MG TAB-H/CRAFT" at bounding box center [181, 108] width 75 height 9
type input "200"
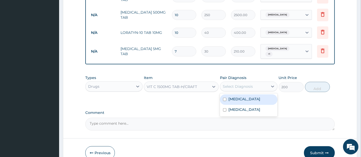
click at [230, 84] on div "Select Diagnosis" at bounding box center [238, 86] width 30 height 5
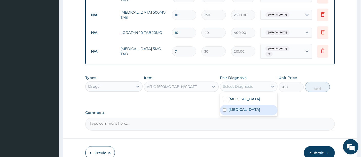
click at [227, 105] on div "Sepsis" at bounding box center [248, 110] width 57 height 11
checkbox input "true"
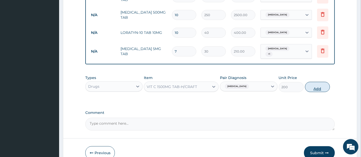
click at [320, 82] on button "Add" at bounding box center [317, 87] width 25 height 10
type input "0"
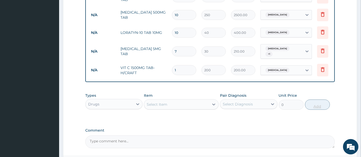
type input "10"
type input "2000.00"
type input "10"
click at [291, 112] on div "Types Drugs Item Select Item Pair Diagnosis Select Diagnosis Unit Price 0 Add" at bounding box center [210, 105] width 250 height 30
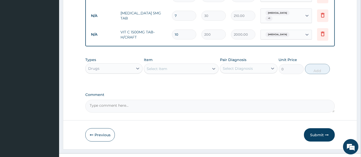
scroll to position [369, 0]
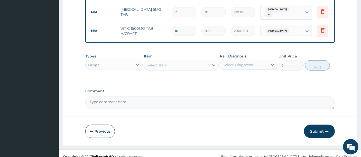
click at [319, 126] on button "Submit" at bounding box center [319, 131] width 31 height 13
